Goal: Task Accomplishment & Management: Use online tool/utility

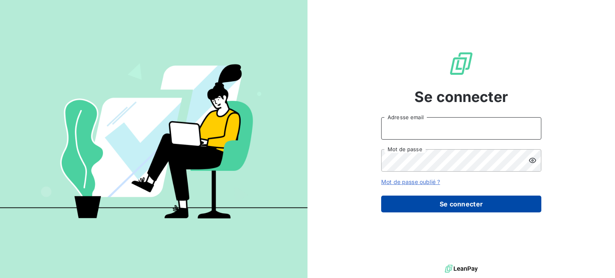
type input "[EMAIL_ADDRESS][DOMAIN_NAME]"
click at [442, 200] on button "Se connecter" at bounding box center [461, 204] width 160 height 17
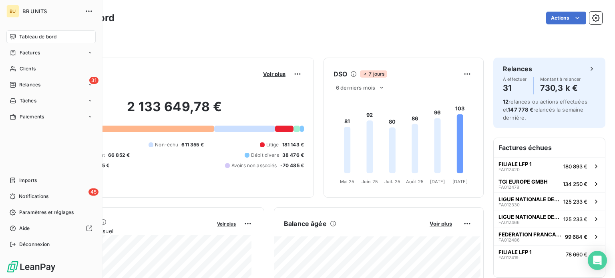
click at [31, 42] on div "Tableau de bord" at bounding box center [50, 36] width 89 height 13
click at [29, 39] on span "Tableau de bord" at bounding box center [37, 36] width 37 height 7
click at [27, 67] on span "Clients" at bounding box center [28, 68] width 16 height 7
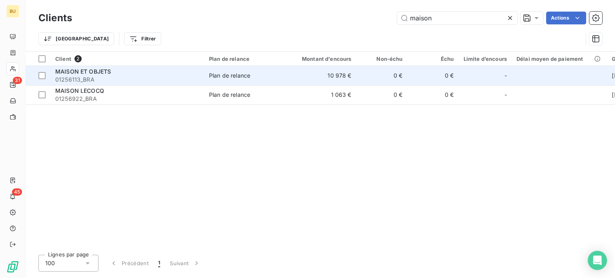
type input "maison"
click at [106, 77] on span "01256113_BRA" at bounding box center [127, 80] width 144 height 8
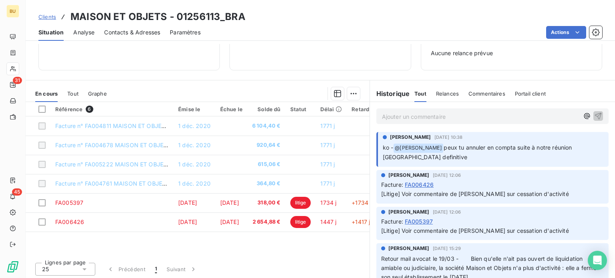
scroll to position [116, 0]
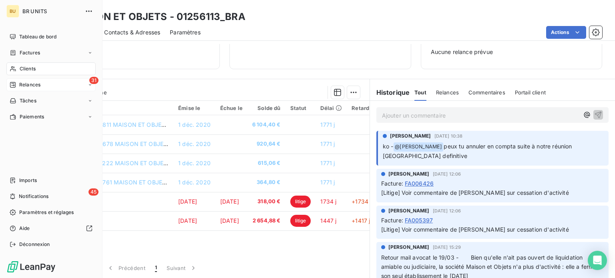
click at [43, 83] on div "31 Relances" at bounding box center [50, 85] width 89 height 13
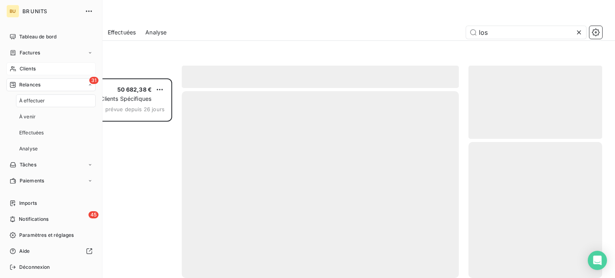
scroll to position [194, 127]
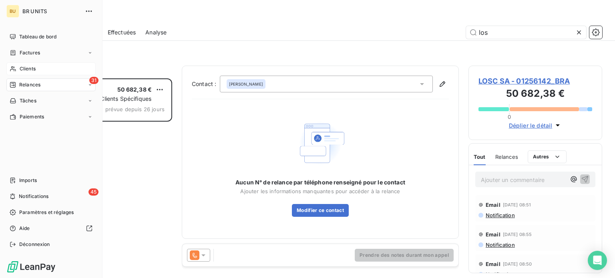
click at [69, 86] on div "31 Relances" at bounding box center [50, 85] width 89 height 13
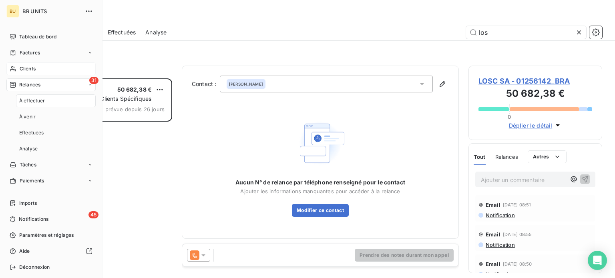
click at [89, 80] on span "31" at bounding box center [93, 80] width 9 height 7
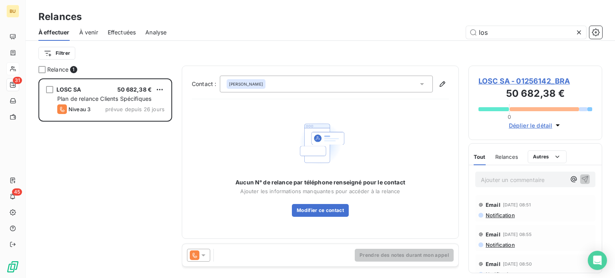
click at [580, 33] on icon at bounding box center [579, 32] width 8 height 8
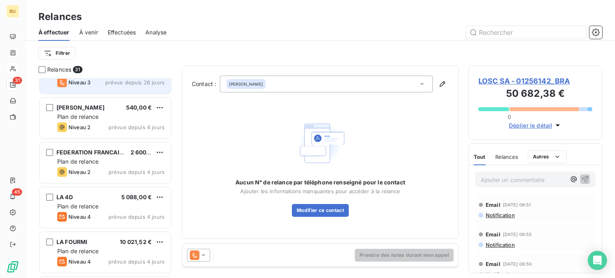
scroll to position [120, 0]
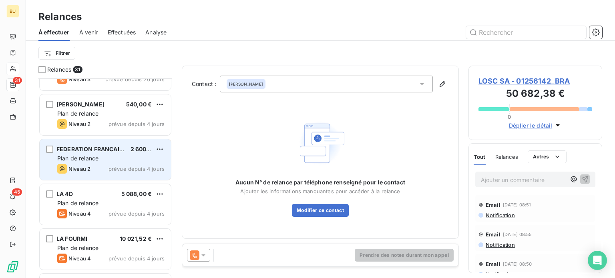
click at [107, 155] on div "Plan de relance" at bounding box center [110, 159] width 107 height 8
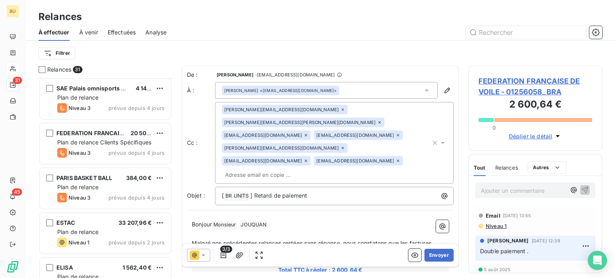
scroll to position [401, 0]
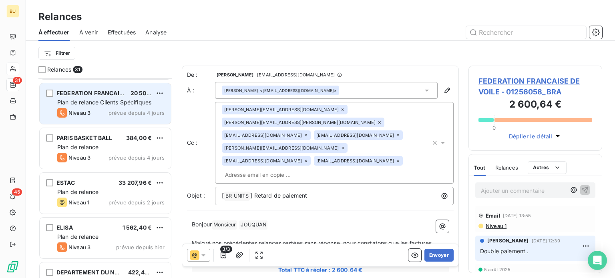
click at [95, 101] on span "Plan de relance Clients Spécifiques" at bounding box center [104, 102] width 94 height 7
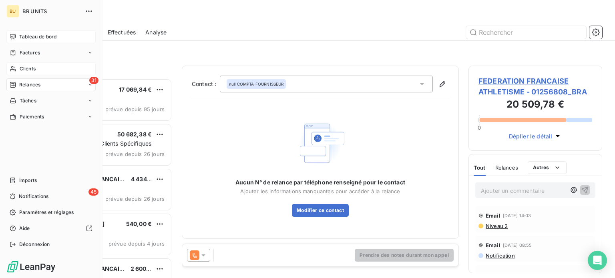
click at [45, 32] on div "Tableau de bord" at bounding box center [50, 36] width 89 height 13
